Goal: Task Accomplishment & Management: Manage account settings

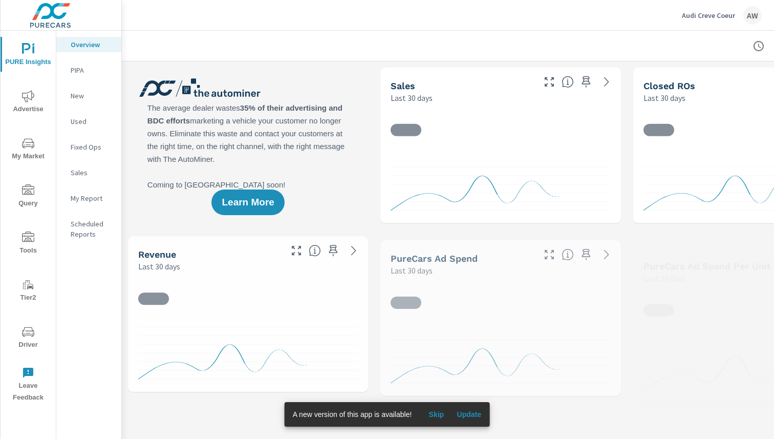
click at [702, 15] on p "Audi Creve Coeur" at bounding box center [708, 15] width 53 height 9
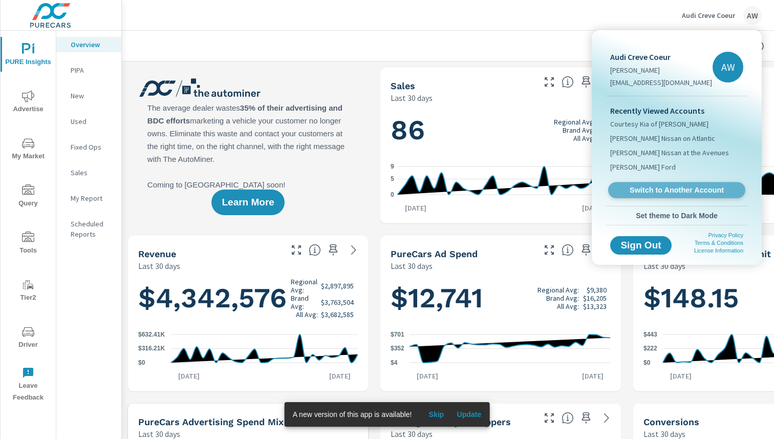
click at [654, 195] on link "Switch to Another Account" at bounding box center [676, 190] width 137 height 16
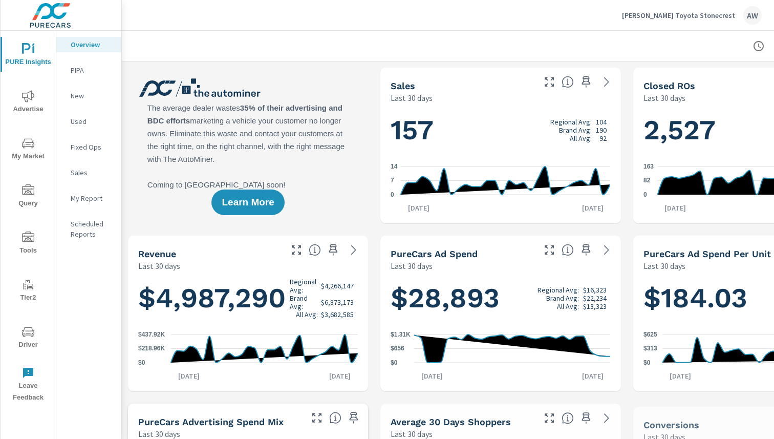
scroll to position [1, 0]
click at [29, 337] on icon "nav menu" at bounding box center [28, 332] width 12 height 12
